Goal: Task Accomplishment & Management: Manage account settings

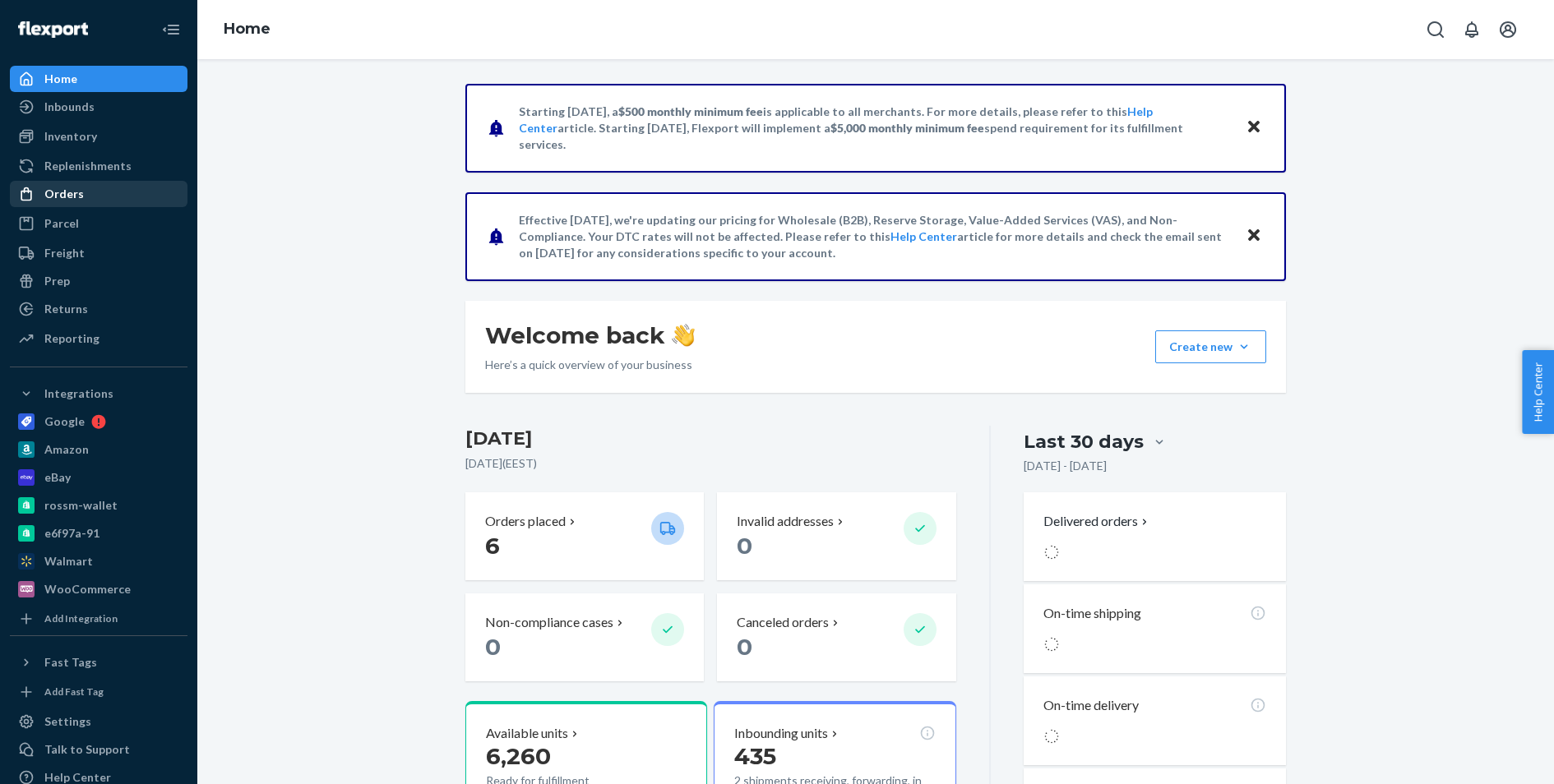
click at [144, 188] on div "Orders" at bounding box center [99, 194] width 175 height 23
